Goal: Complete application form

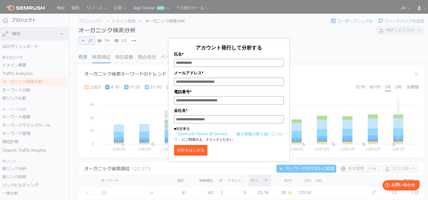
click at [303, 47] on div "アカウント発行して分析する 氏名* メールアドレス* 電話番号* 会社名* ■同意事項 「Semrush Terms of Service」 「個人情報の取り…" at bounding box center [228, 84] width 283 height 155
click at [190, 152] on button "分析をはじめる" at bounding box center [190, 150] width 33 height 11
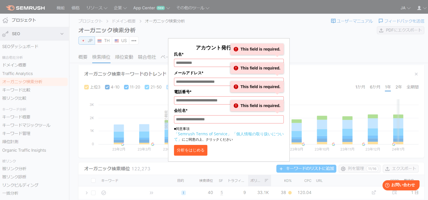
click at [311, 44] on div "アカウント発行して分析する 氏名* This field is required. メールアドレス* This field is required. 電話番号…" at bounding box center [228, 84] width 283 height 155
click at [322, 46] on div "アカウント発行して分析する 氏名* This field is required. メールアドレス* This field is required. 電話番号…" at bounding box center [228, 84] width 283 height 155
